Goal: Check status: Check status

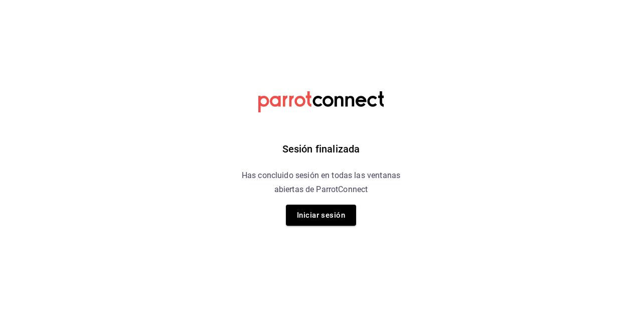
click at [319, 225] on button "Iniciar sesión" at bounding box center [321, 215] width 70 height 21
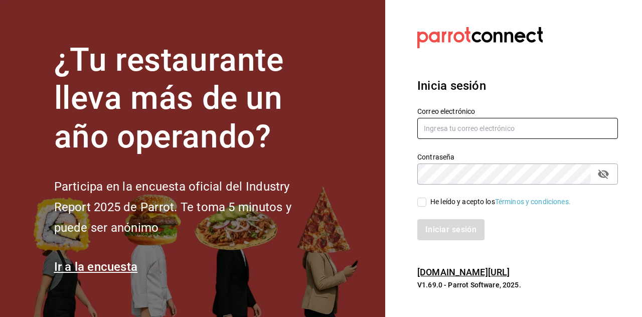
click at [465, 139] on input "text" at bounding box center [517, 128] width 201 height 21
type input "[EMAIL_ADDRESS][DOMAIN_NAME]"
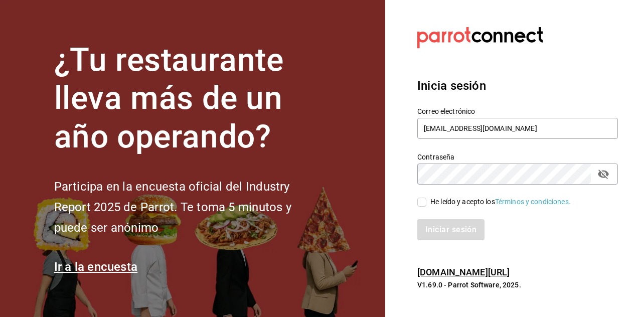
click at [419, 207] on input "He leído y acepto los Términos y condiciones." at bounding box center [421, 202] width 9 height 9
checkbox input "true"
click at [449, 240] on button "Iniciar sesión" at bounding box center [451, 229] width 68 height 21
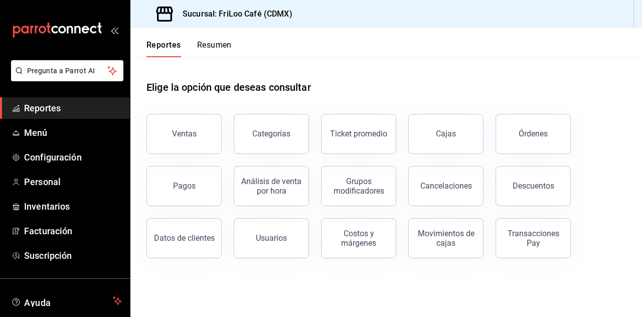
click at [538, 241] on div "Transacciones Pay" at bounding box center [533, 238] width 62 height 19
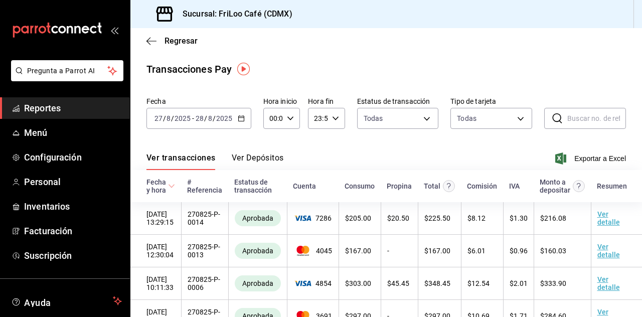
click at [229, 117] on input "2025" at bounding box center [224, 118] width 17 height 8
click at [239, 120] on \(Stroke\) "button" at bounding box center [241, 119] width 6 height 6
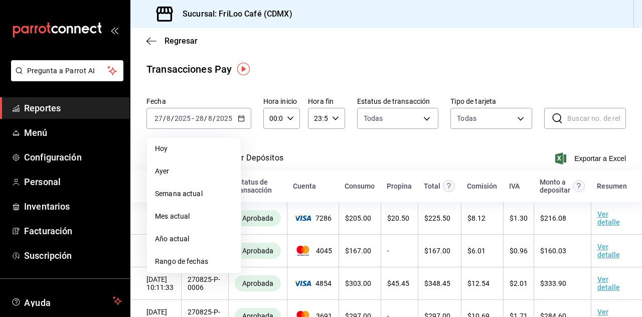
click at [182, 152] on span "Hoy" at bounding box center [194, 149] width 78 height 11
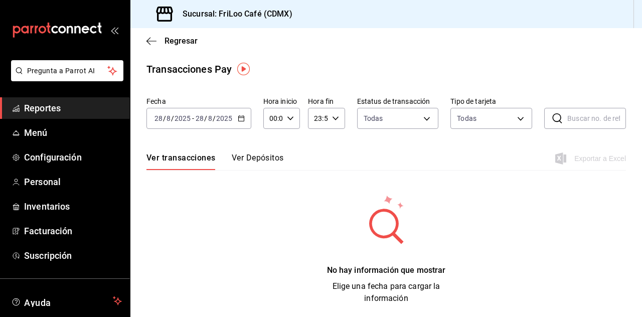
click at [240, 109] on div "2025-08-28 28 / 8 / 2025 - 2025-08-28 28 / 8 / 2025" at bounding box center [199, 118] width 105 height 21
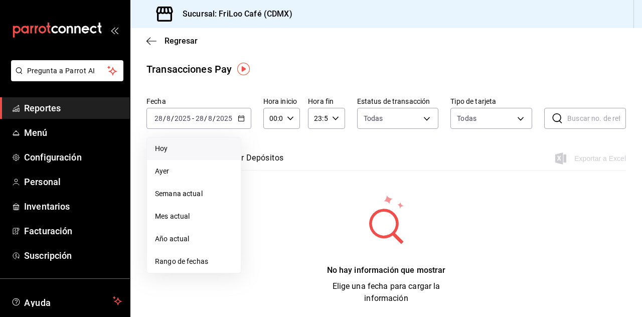
click at [172, 176] on li "Ayer" at bounding box center [194, 171] width 94 height 23
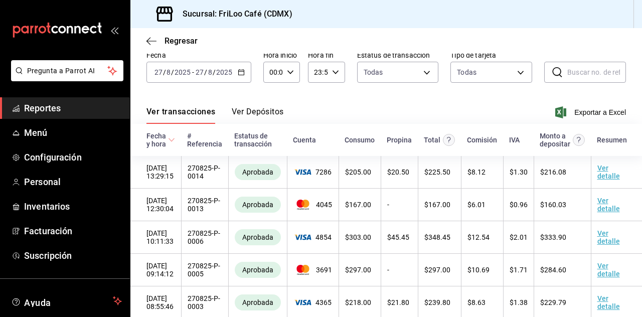
scroll to position [47, 0]
